Goal: Task Accomplishment & Management: Use online tool/utility

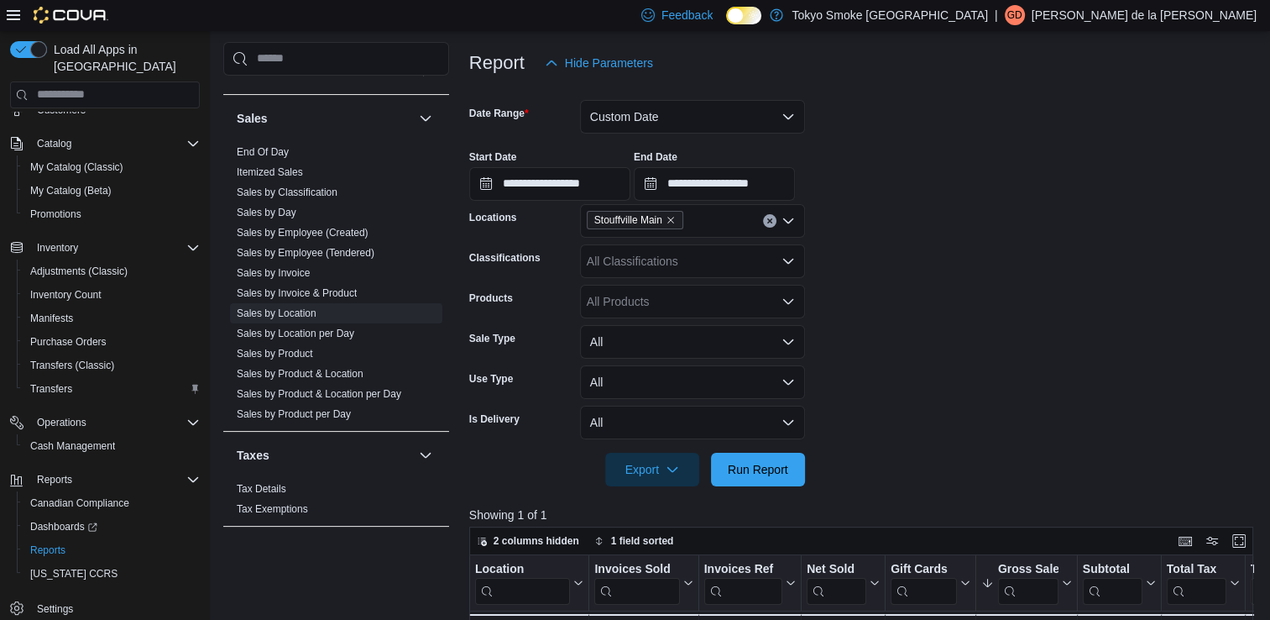
scroll to position [207, 0]
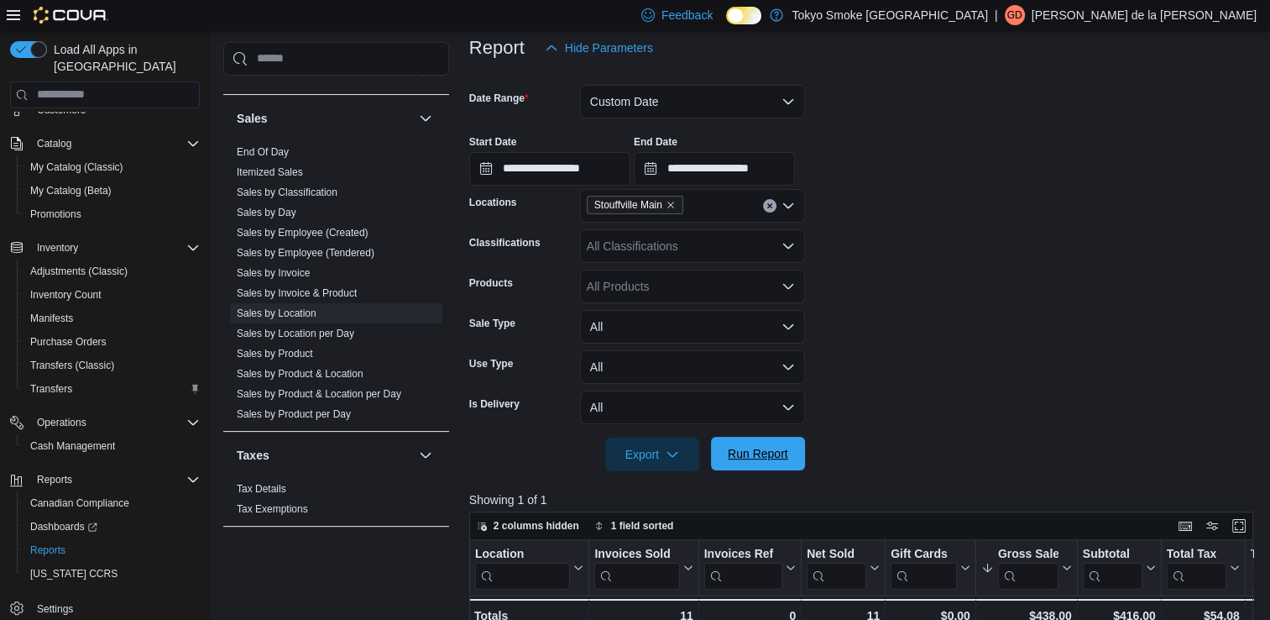
click at [786, 452] on span "Run Report" at bounding box center [758, 453] width 60 height 17
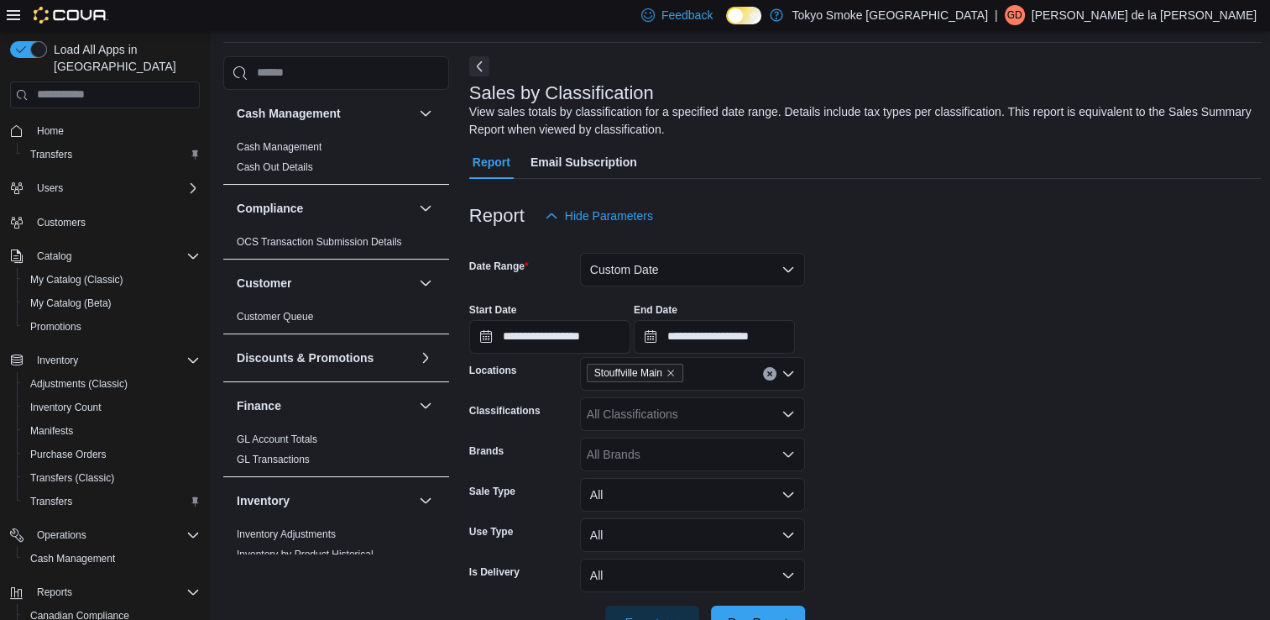
scroll to position [930, 0]
